Goal: Ask a question

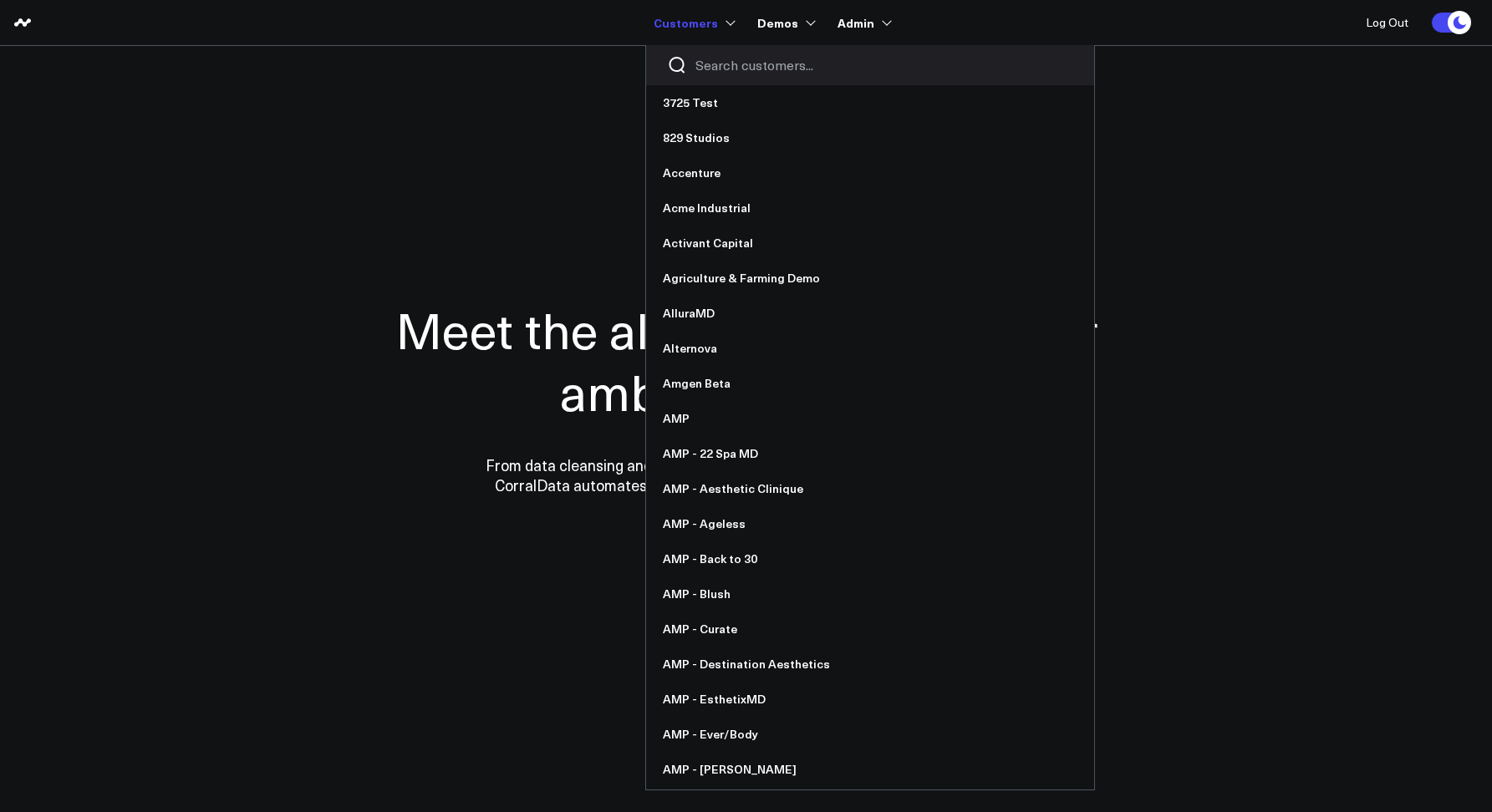
click at [716, 71] on input "Search customers input" at bounding box center [884, 66] width 378 height 18
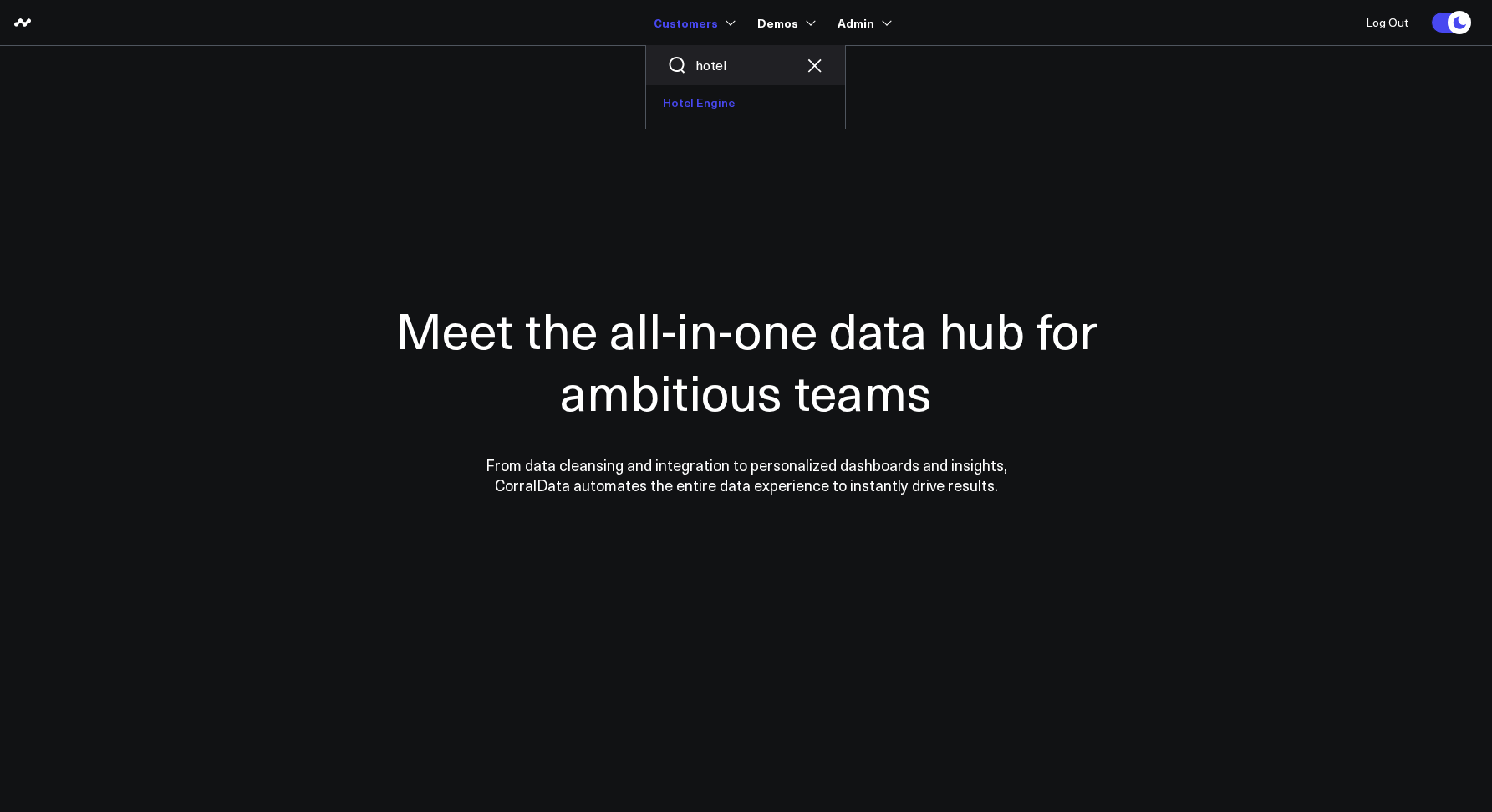
type input "hotel"
click at [718, 94] on link "Hotel Engine" at bounding box center [746, 103] width 198 height 36
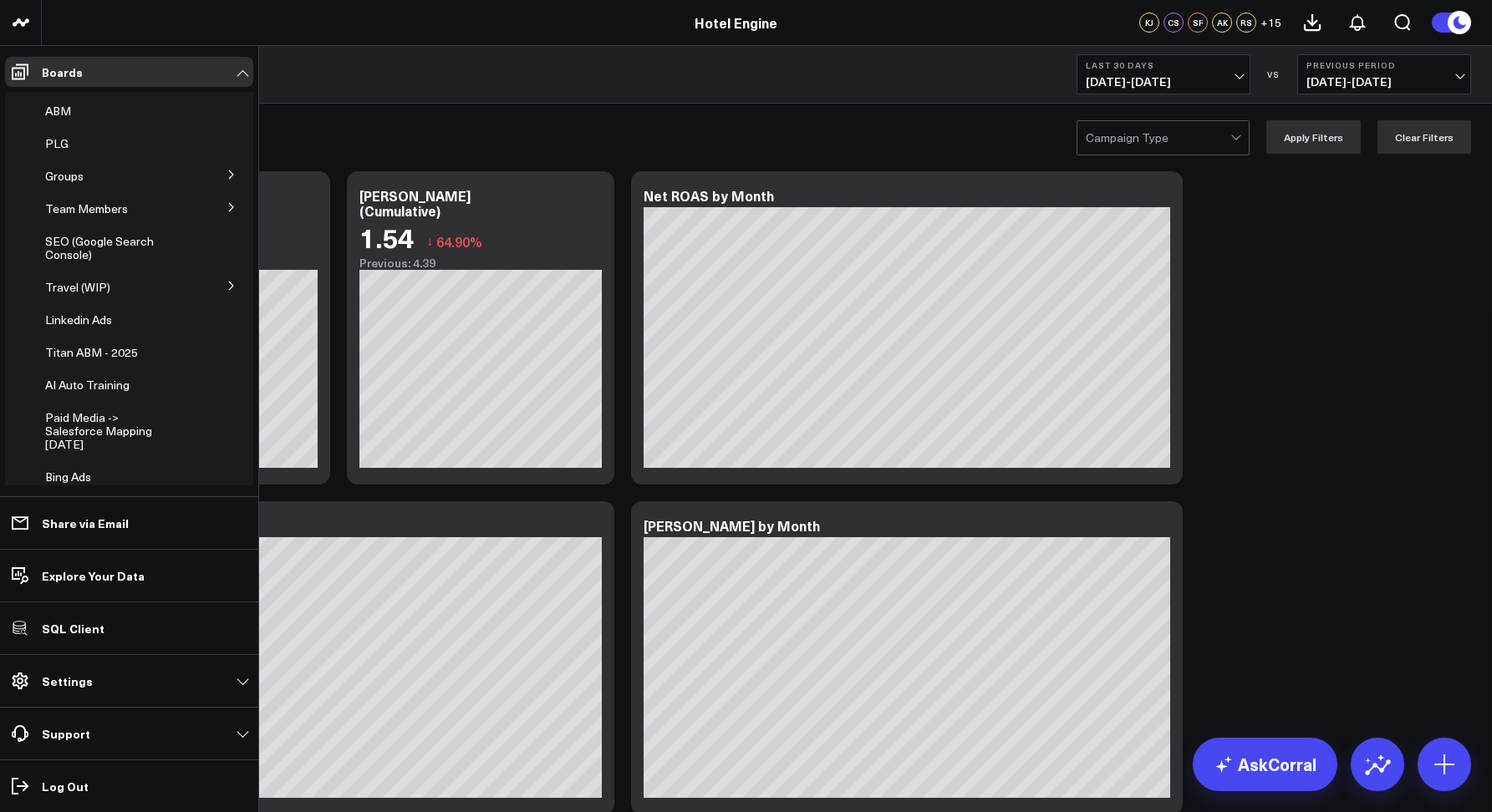
scroll to position [374, 0]
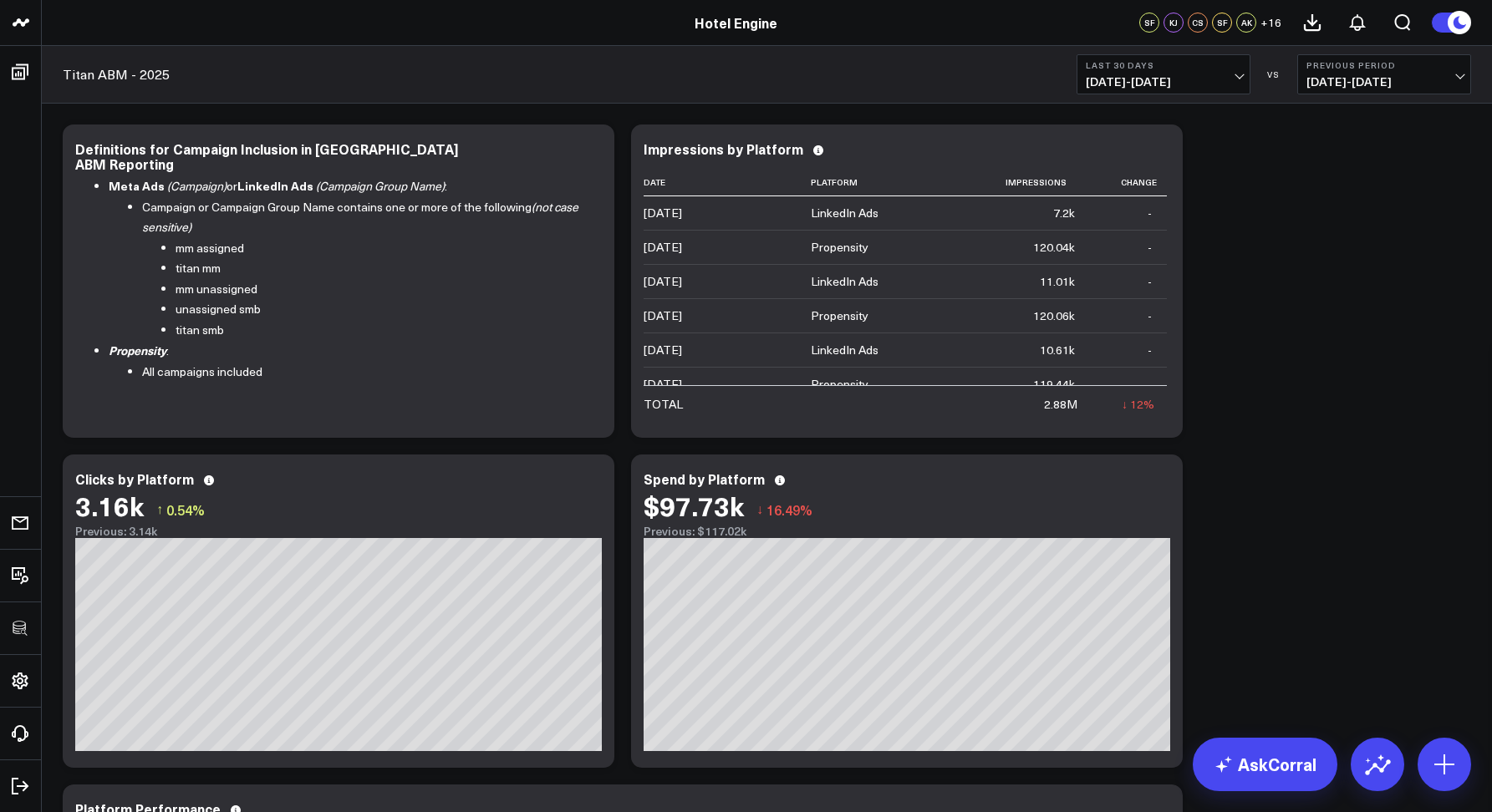
click at [484, 43] on header "3725 Test 829 Studios Accenture Acme Industrial Activant Capital Agriculture & …" at bounding box center [746, 23] width 1492 height 46
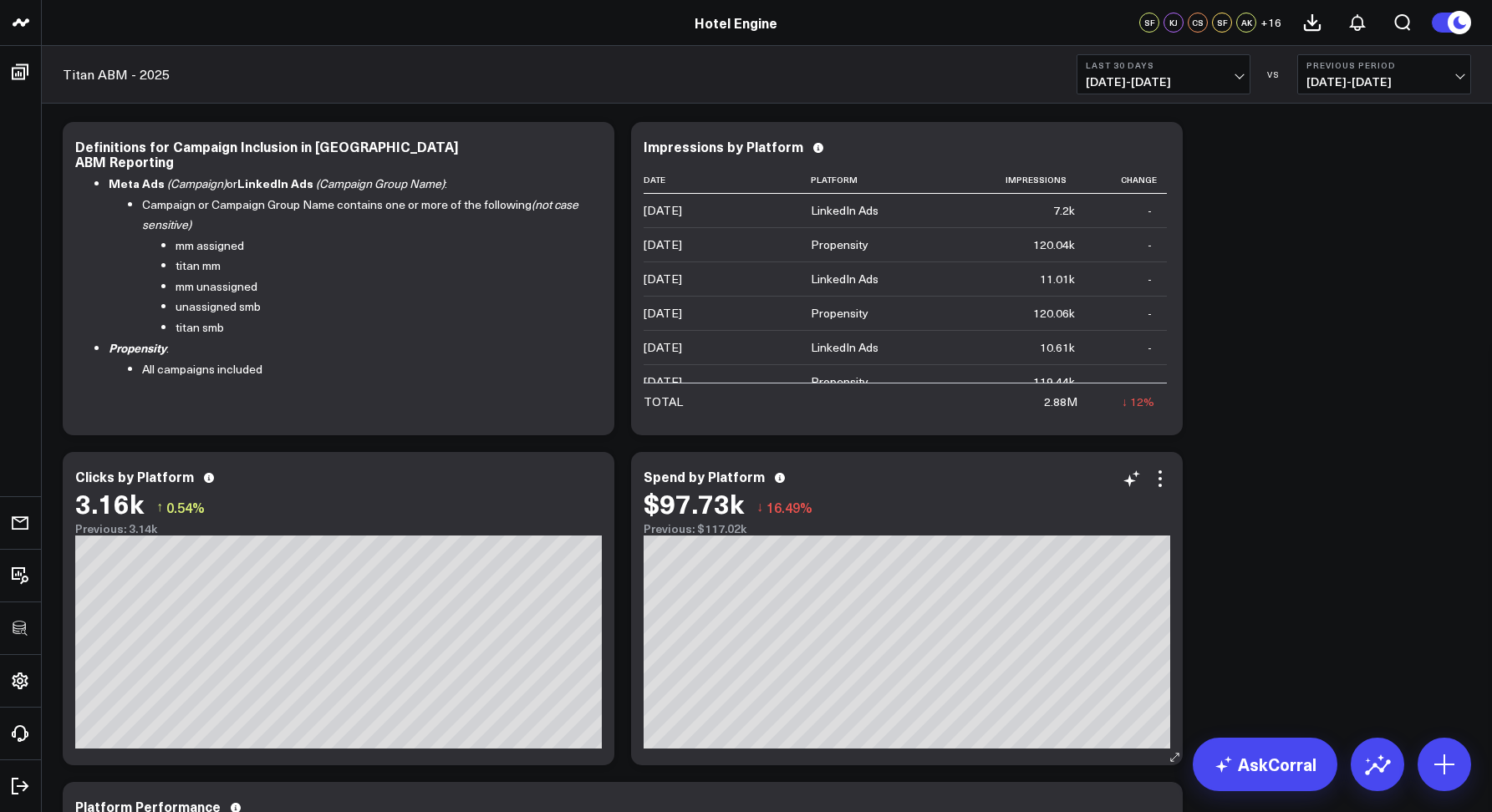
scroll to position [4, 0]
click at [1365, 748] on button at bounding box center [1377, 765] width 54 height 54
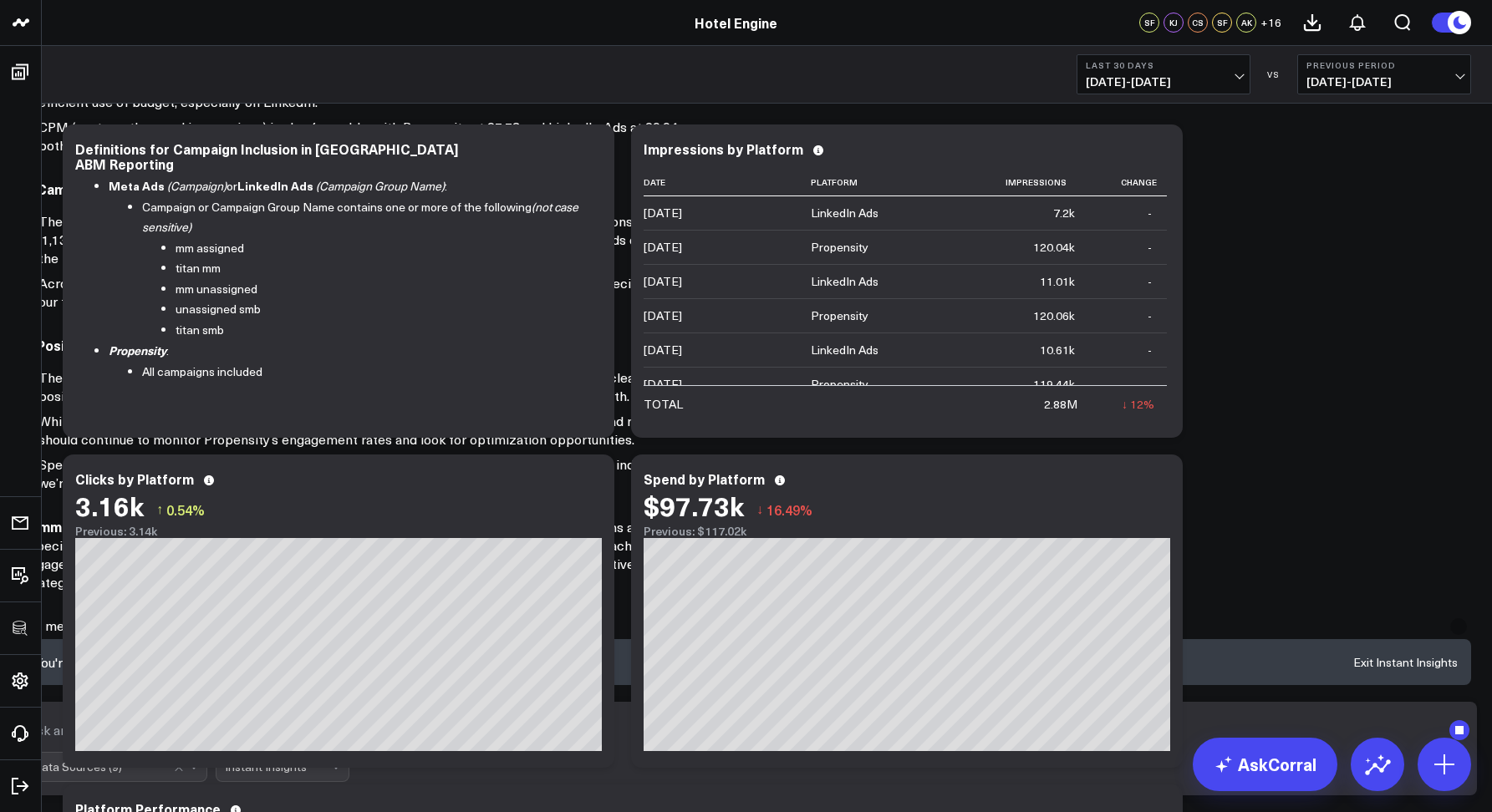
scroll to position [0, 0]
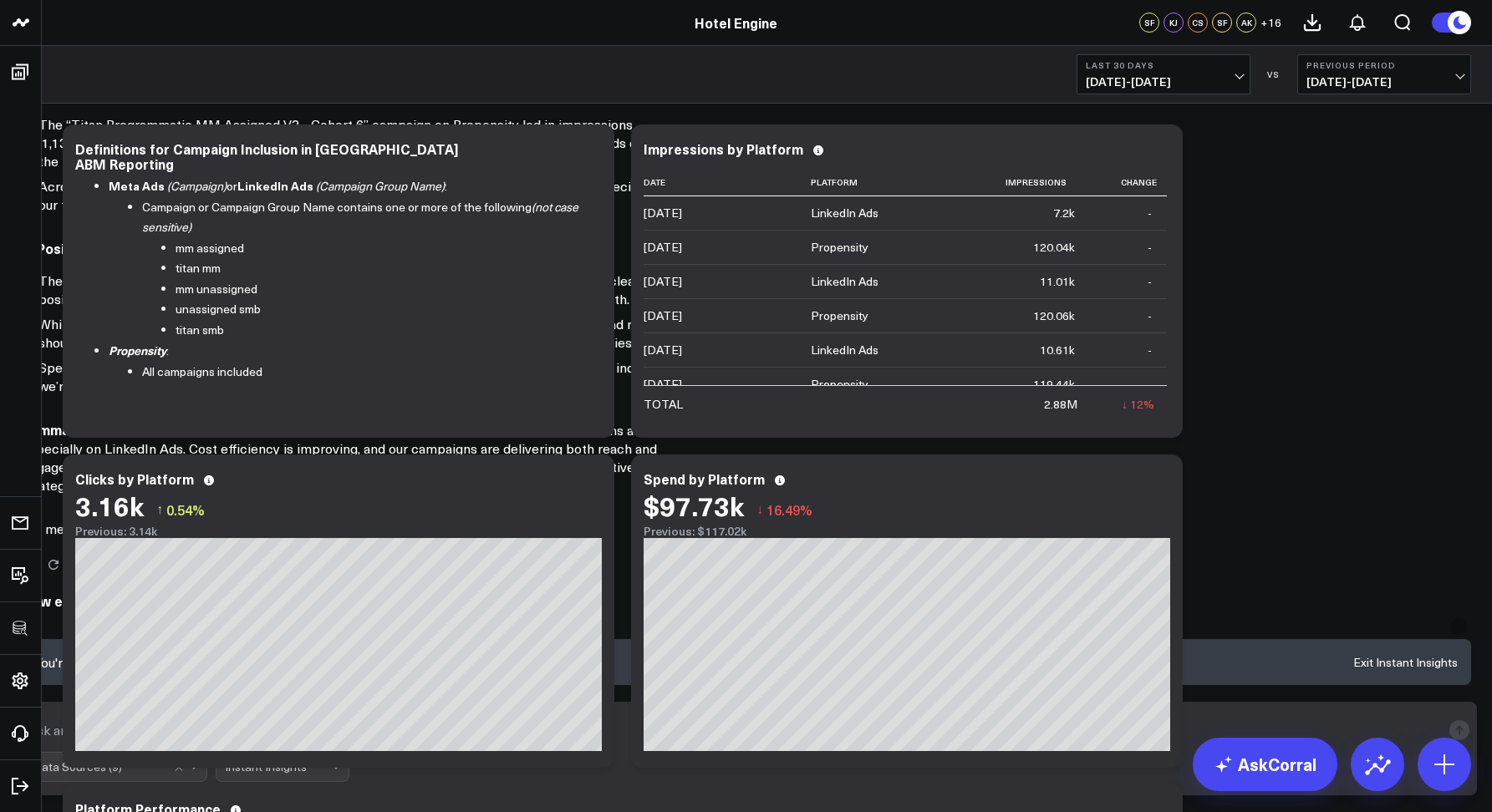
drag, startPoint x: 767, startPoint y: 279, endPoint x: 1087, endPoint y: 278, distance: 320.0
click at [801, 742] on textarea at bounding box center [732, 730] width 1417 height 30
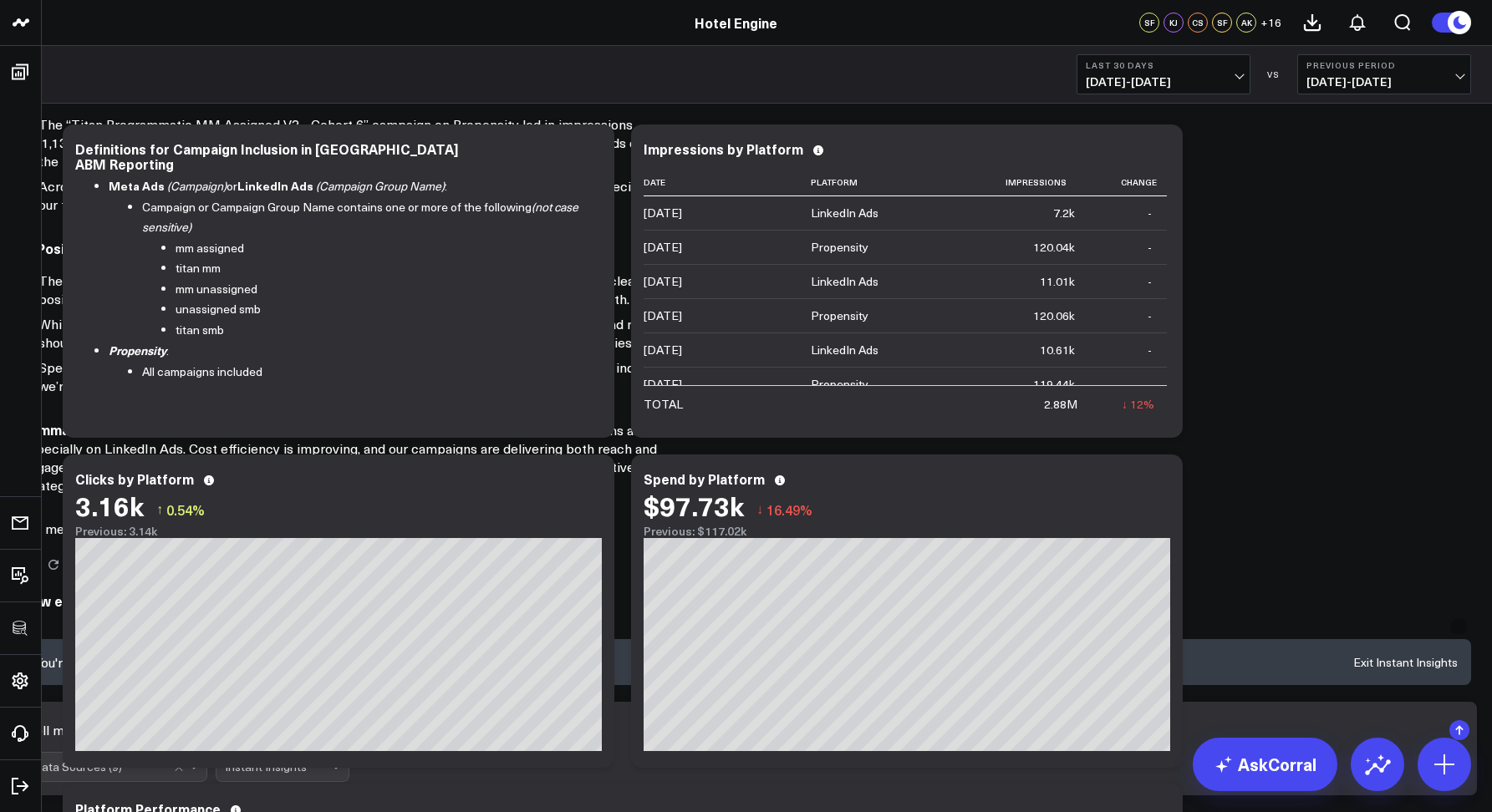
type textarea "Tell me more about our positive trends"
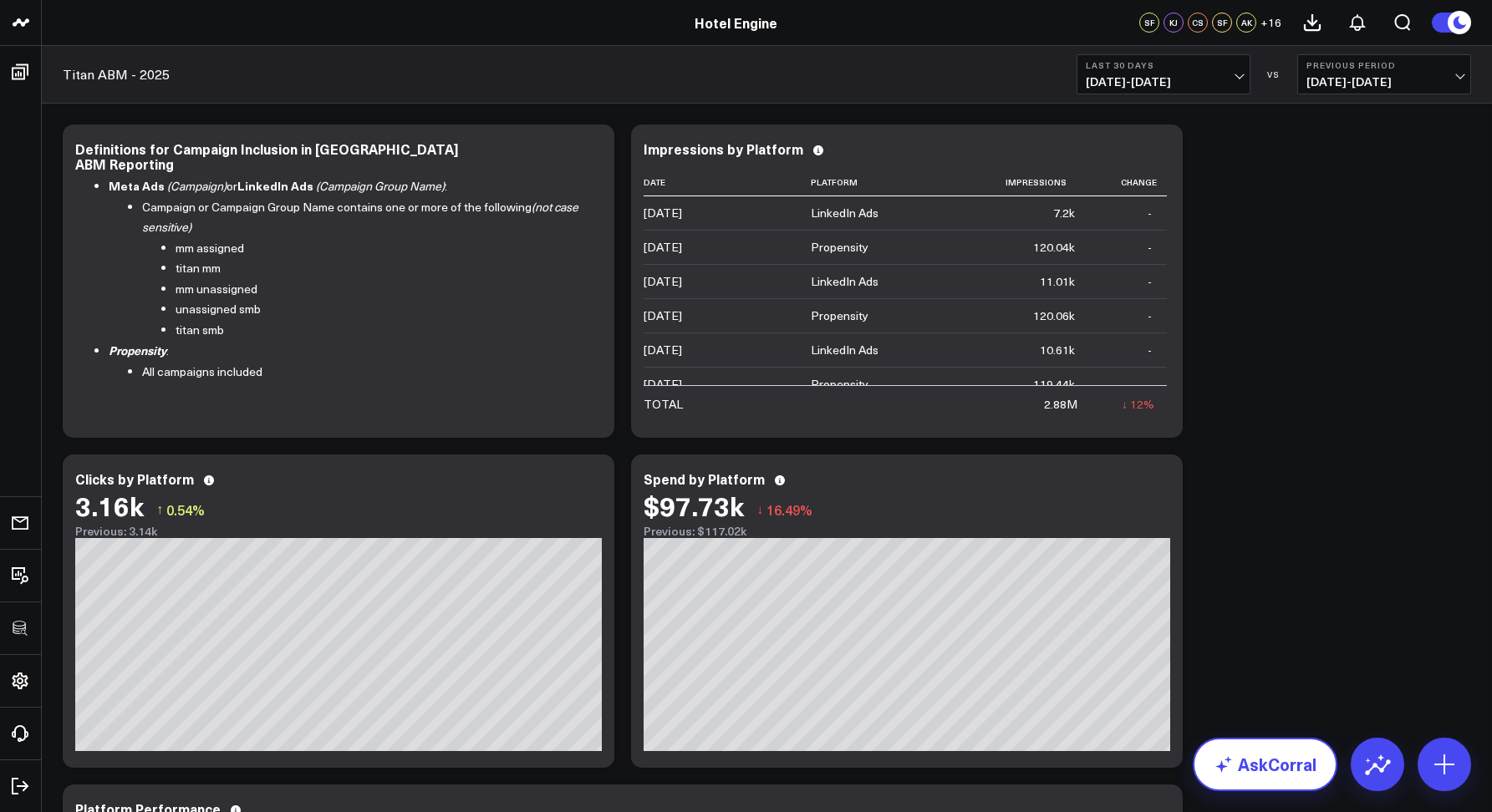
click at [1241, 766] on link "AskCorral" at bounding box center [1264, 765] width 145 height 54
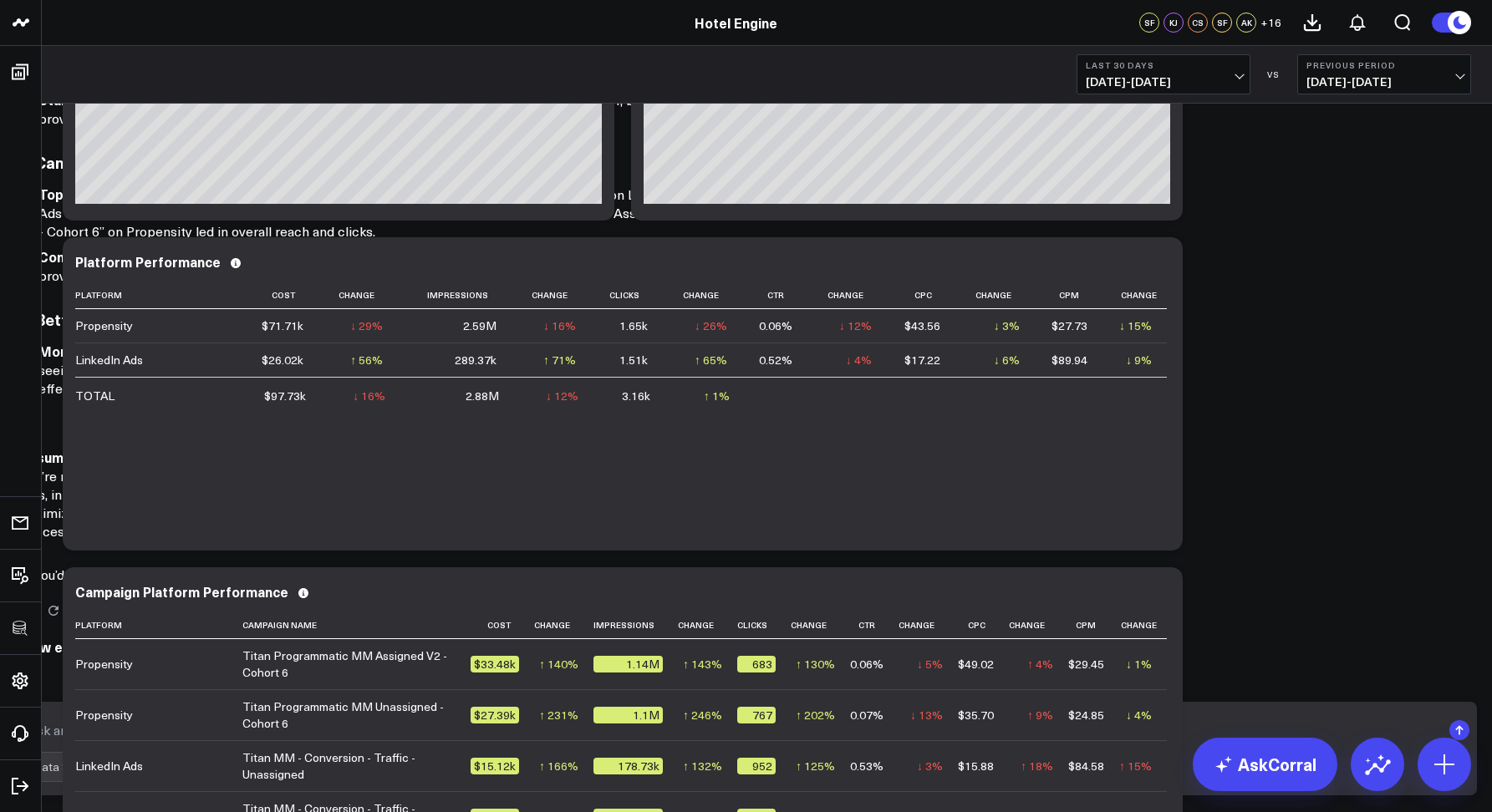
scroll to position [725, 0]
